Goal: Task Accomplishment & Management: Manage account settings

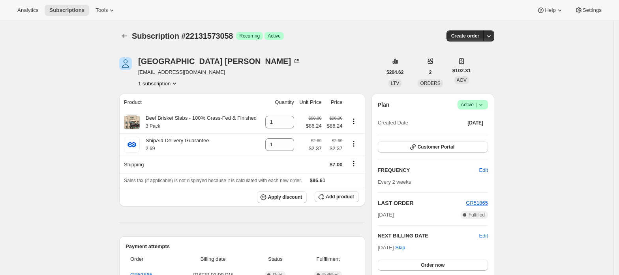
click at [472, 106] on span "Active |" at bounding box center [473, 105] width 24 height 8
click at [477, 131] on span "Cancel subscription" at bounding box center [475, 134] width 45 height 6
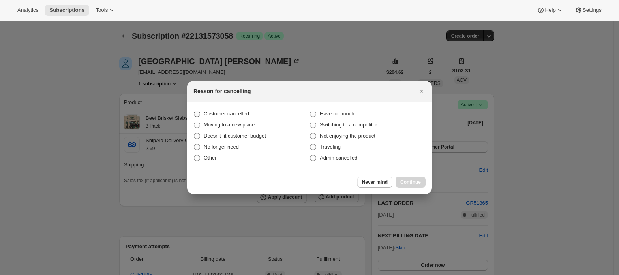
click at [229, 114] on span "Customer cancelled" at bounding box center [226, 114] width 45 height 6
click at [194, 111] on input "Customer cancelled" at bounding box center [194, 111] width 0 height 0
radio input "true"
click at [414, 175] on div "Never mind Continue" at bounding box center [309, 182] width 245 height 24
click at [413, 182] on span "Continue" at bounding box center [410, 182] width 21 height 6
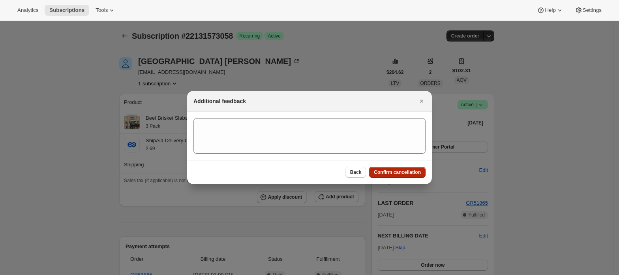
click at [411, 171] on span "Confirm cancellation" at bounding box center [397, 172] width 47 height 6
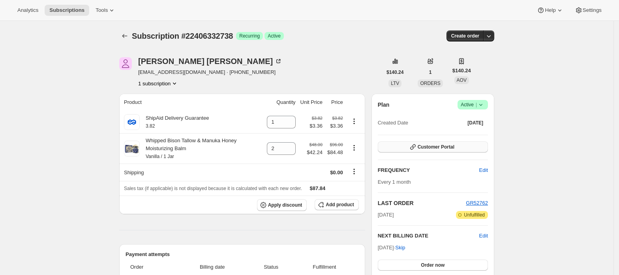
click at [442, 146] on span "Customer Portal" at bounding box center [436, 147] width 37 height 6
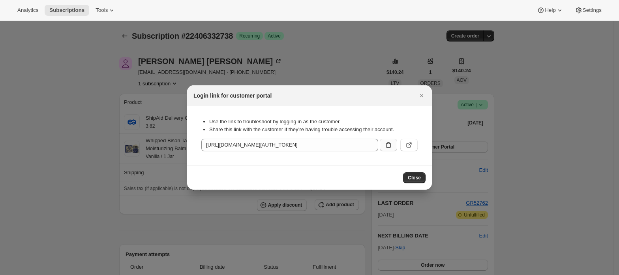
click at [390, 147] on icon ":rc3:" at bounding box center [388, 145] width 8 height 8
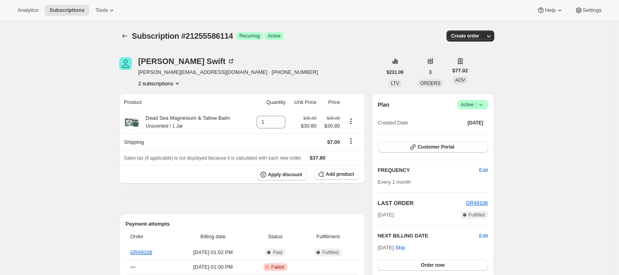
click at [169, 82] on button "2 subscriptions" at bounding box center [159, 83] width 43 height 8
click at [171, 96] on span "21255553346" at bounding box center [162, 98] width 55 height 8
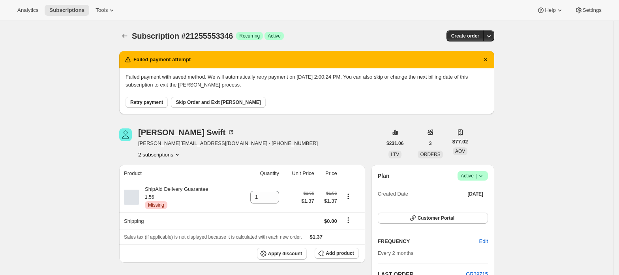
scroll to position [52, 0]
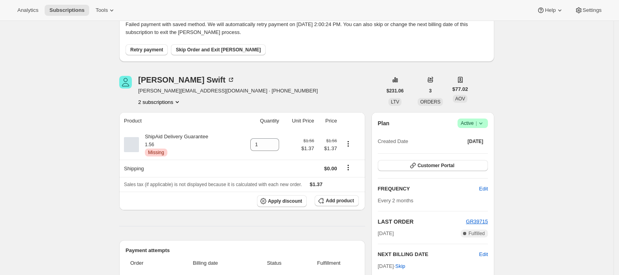
click at [163, 100] on button "2 subscriptions" at bounding box center [159, 102] width 43 height 8
click at [163, 124] on button "21255586114" at bounding box center [163, 130] width 60 height 13
